Goal: Information Seeking & Learning: Learn about a topic

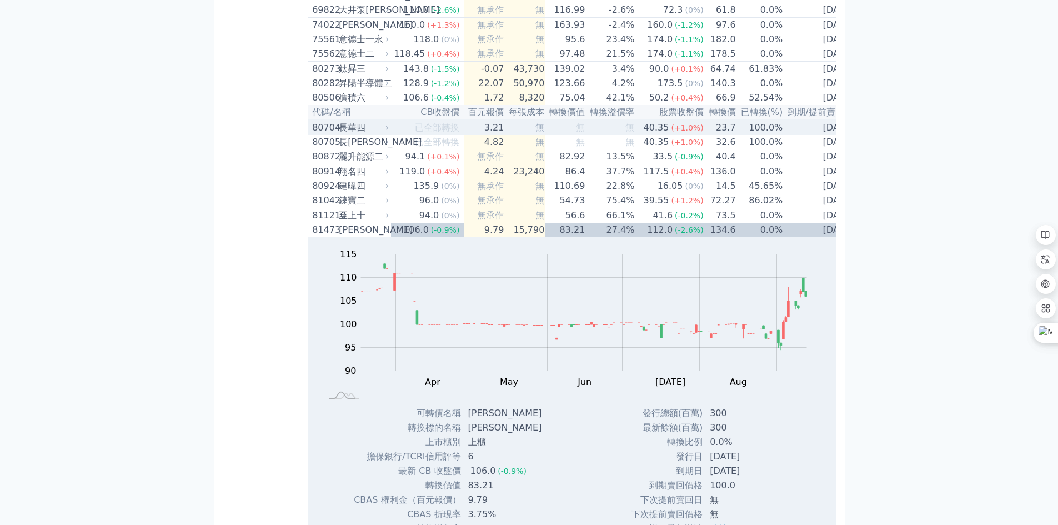
scroll to position [5885, 0]
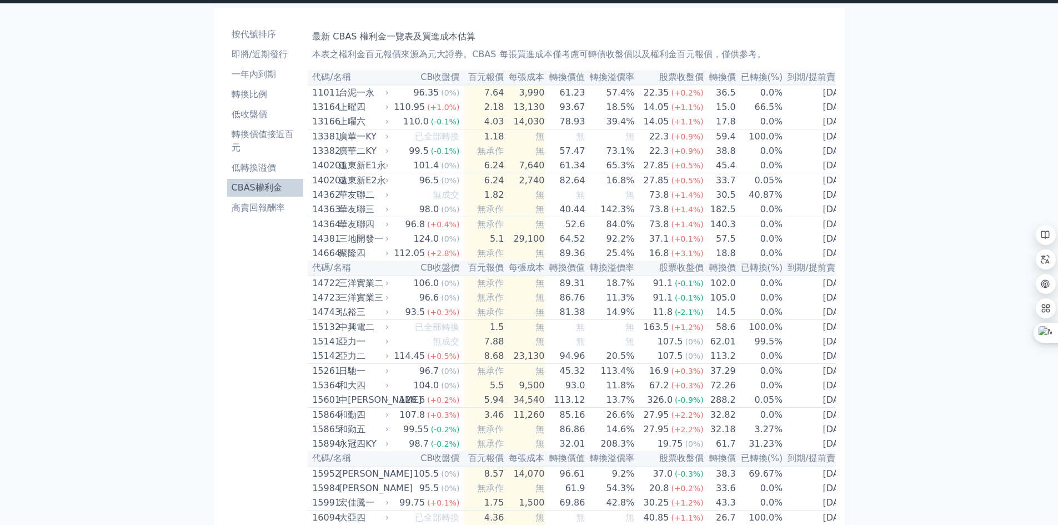
scroll to position [0, 0]
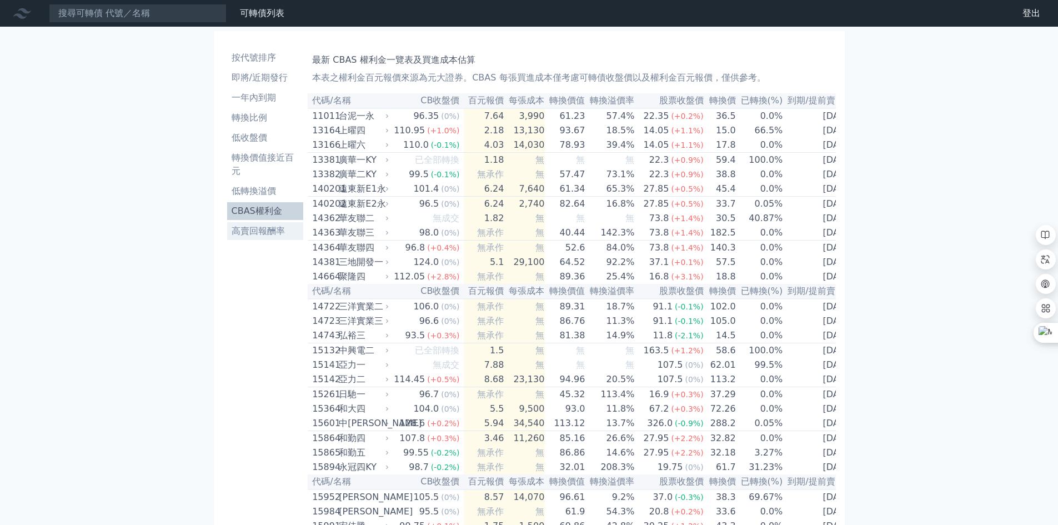
click at [271, 223] on link "高賣回報酬率" at bounding box center [265, 231] width 77 height 18
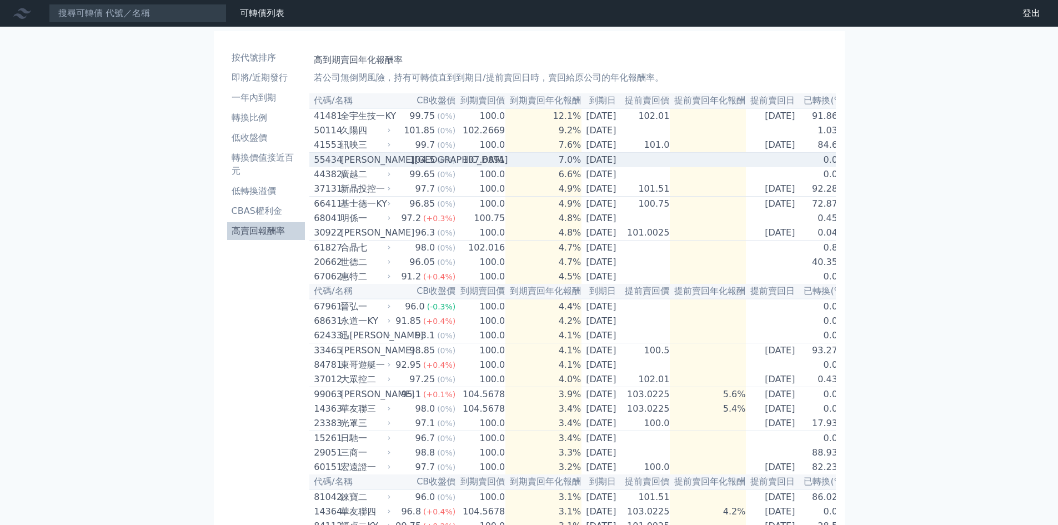
click at [362, 164] on div "[PERSON_NAME][GEOGRAPHIC_DATA]" at bounding box center [364, 159] width 48 height 13
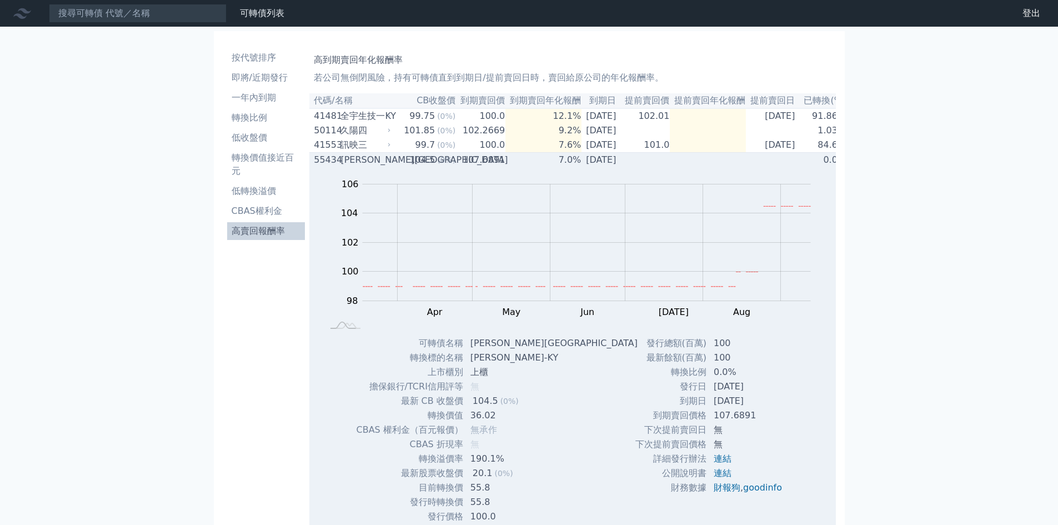
scroll to position [56, 0]
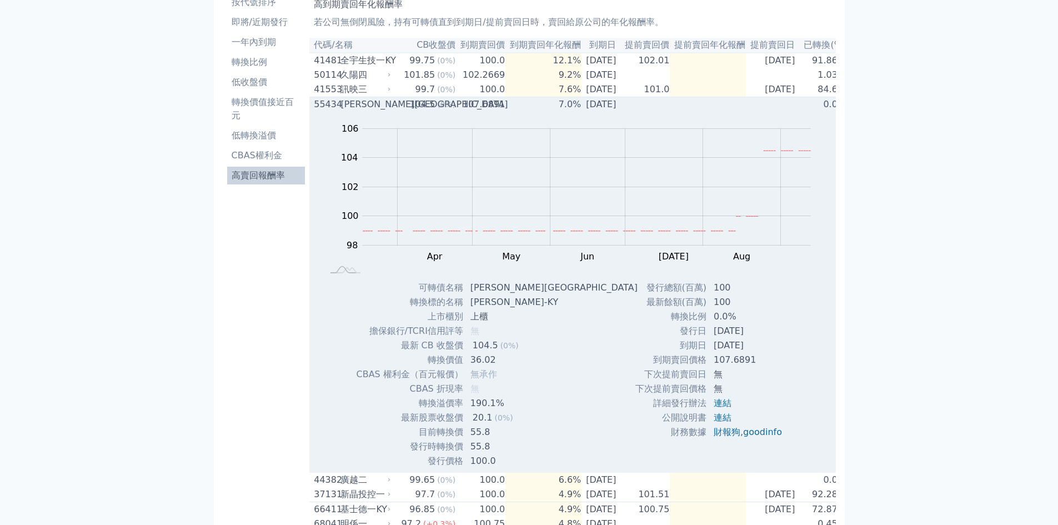
click at [386, 108] on icon at bounding box center [389, 104] width 7 height 7
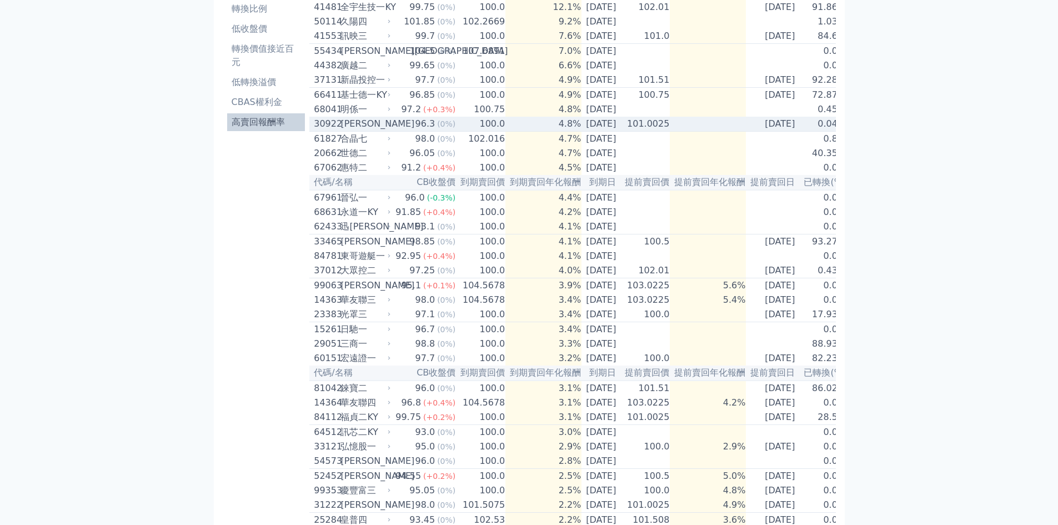
scroll to position [111, 0]
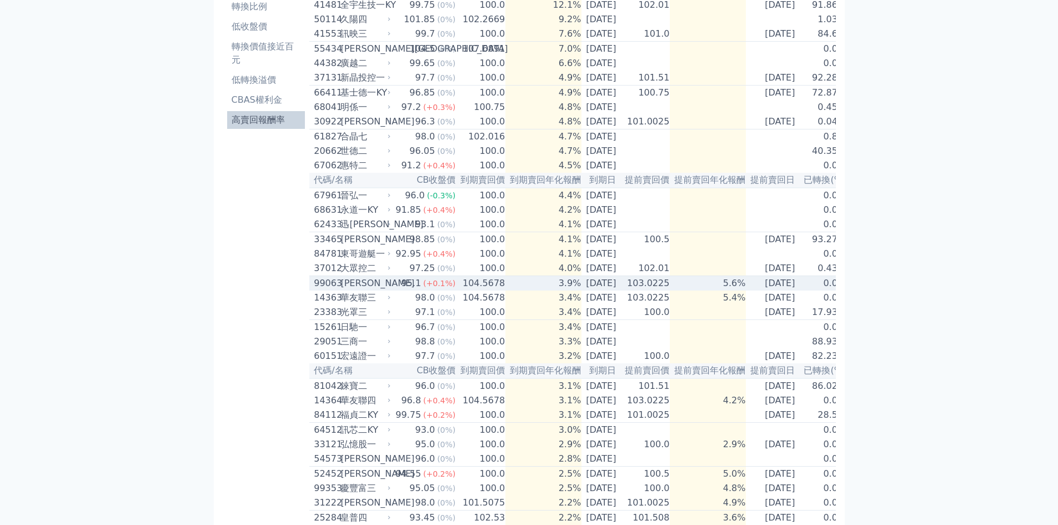
click at [384, 290] on div "[PERSON_NAME]" at bounding box center [364, 282] width 48 height 13
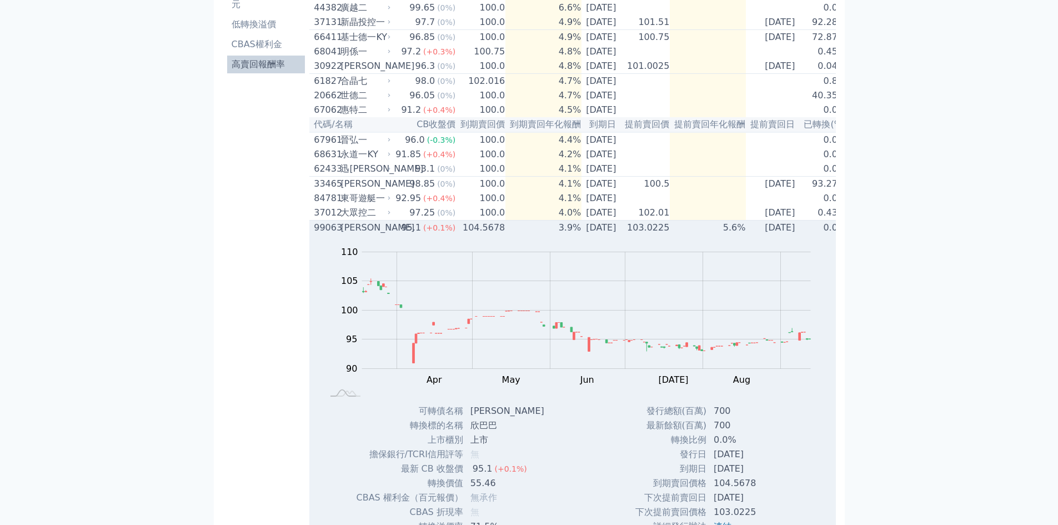
click at [378, 234] on div "[PERSON_NAME]" at bounding box center [364, 227] width 48 height 13
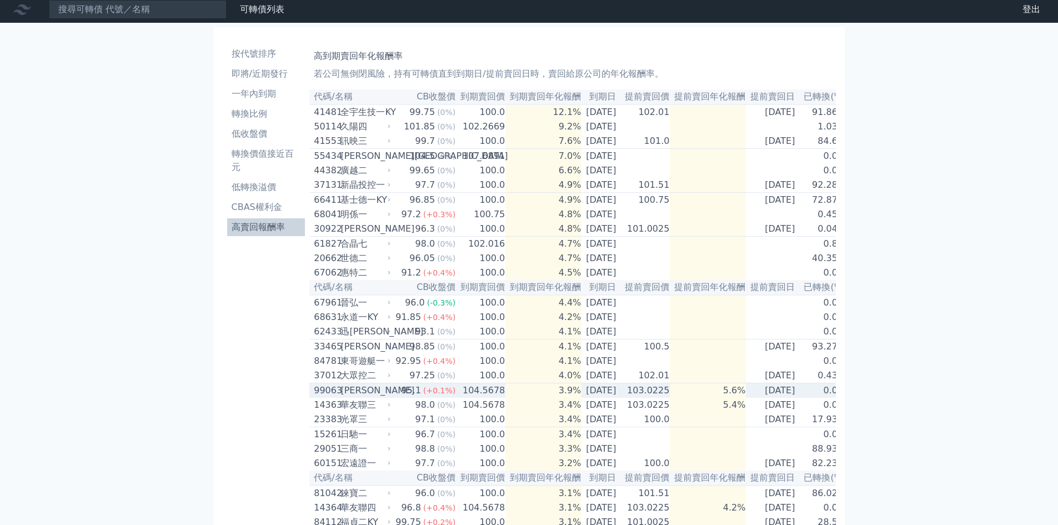
scroll to position [0, 0]
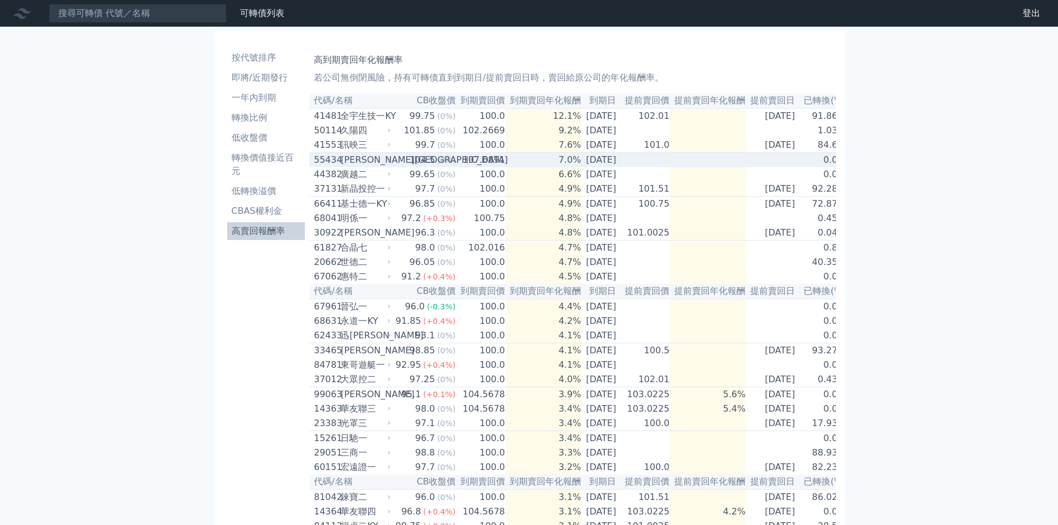
click at [509, 165] on td "7.0%" at bounding box center [543, 160] width 76 height 15
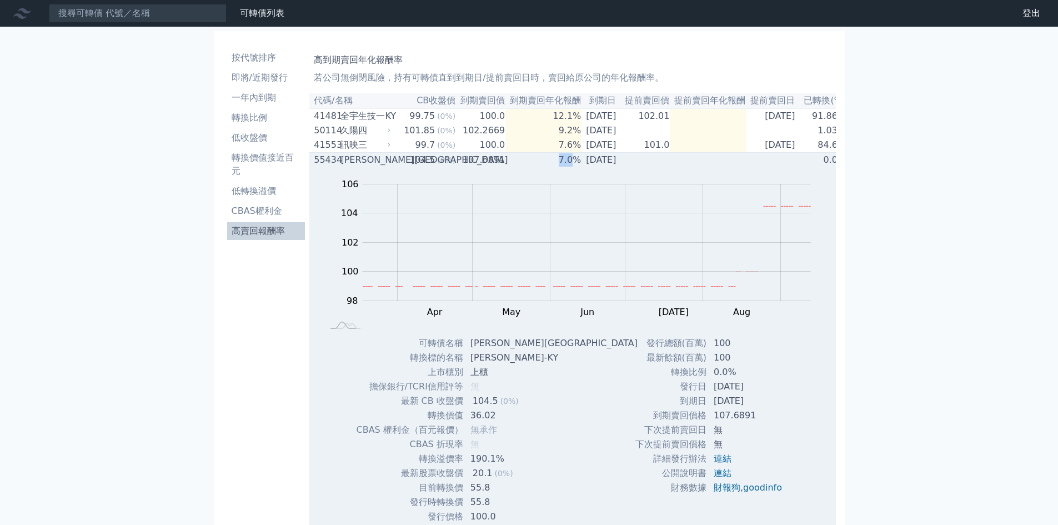
click at [509, 165] on td "7.0%" at bounding box center [543, 160] width 76 height 15
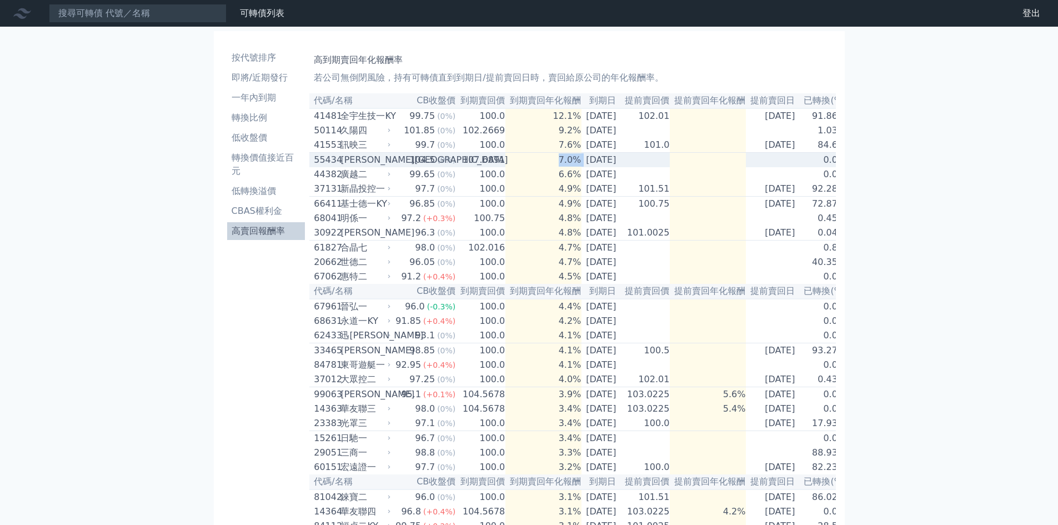
click at [509, 165] on td "7.0%" at bounding box center [543, 160] width 76 height 15
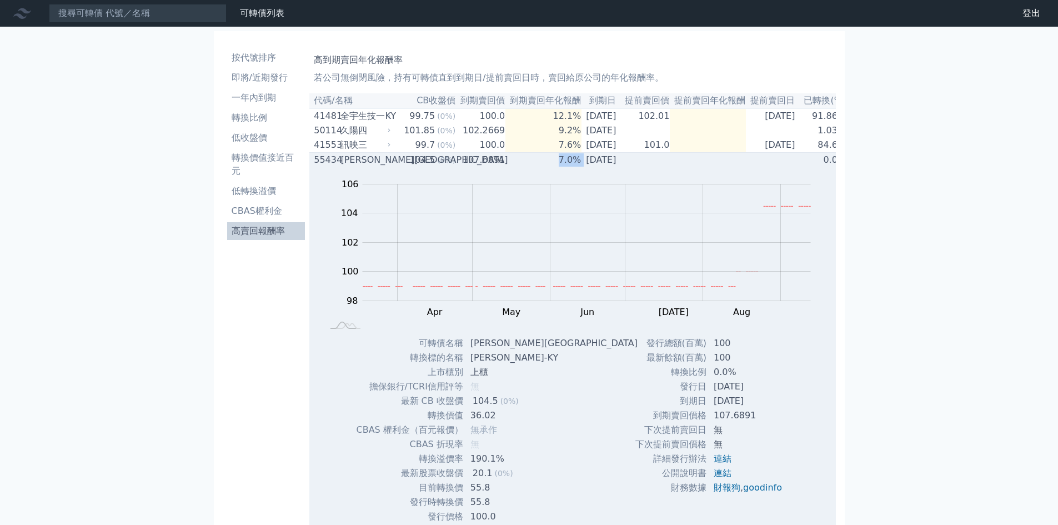
click at [532, 165] on td "7.0%" at bounding box center [543, 160] width 76 height 15
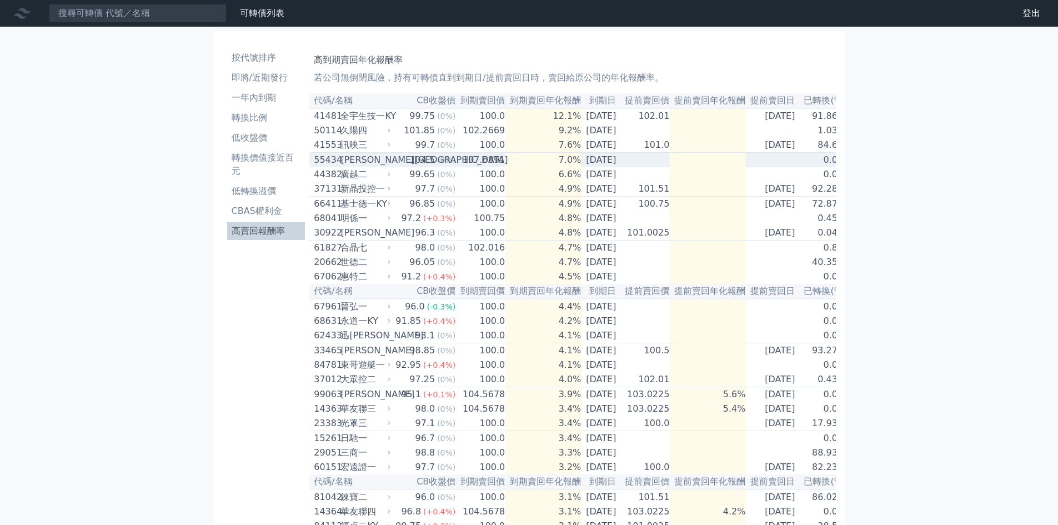
click at [540, 163] on td "7.0%" at bounding box center [543, 160] width 76 height 15
